Goal: Task Accomplishment & Management: Use online tool/utility

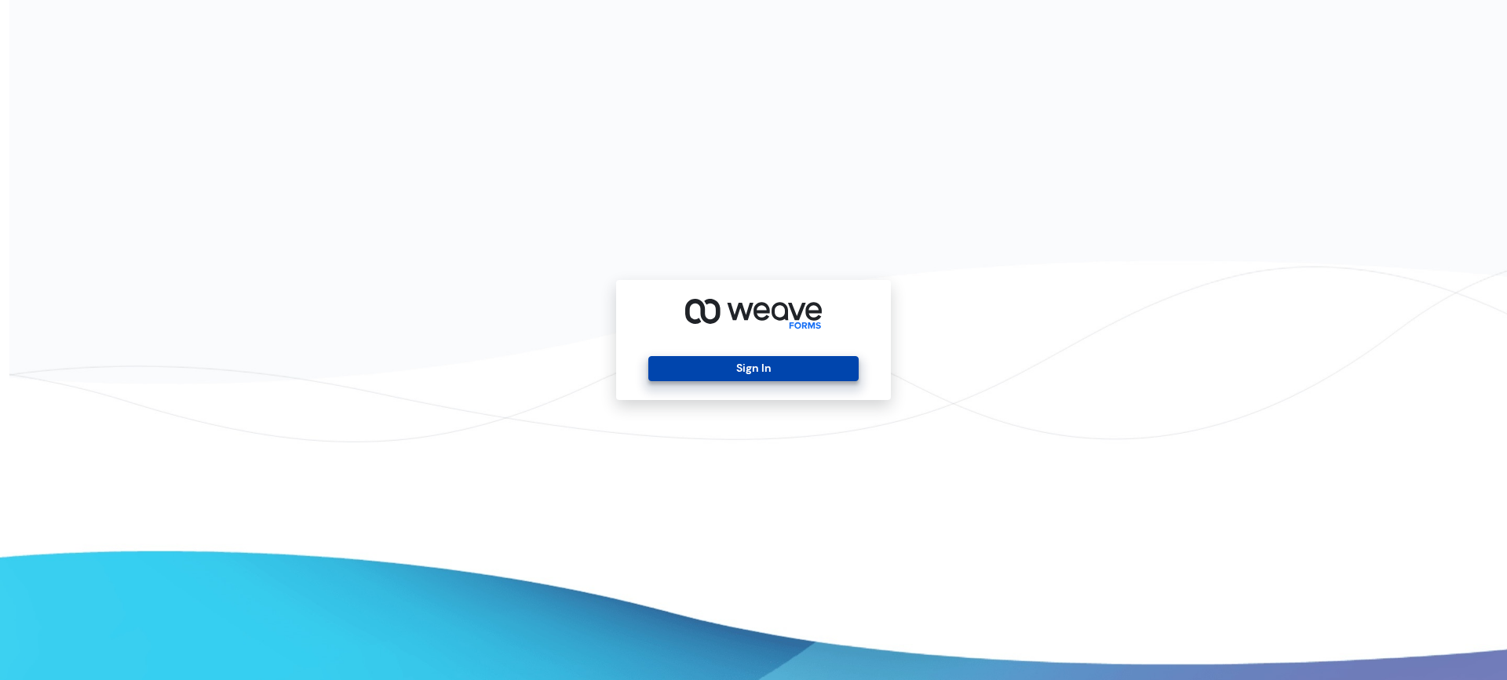
click at [700, 373] on button "Sign In" at bounding box center [753, 368] width 210 height 25
